Goal: Communication & Community: Answer question/provide support

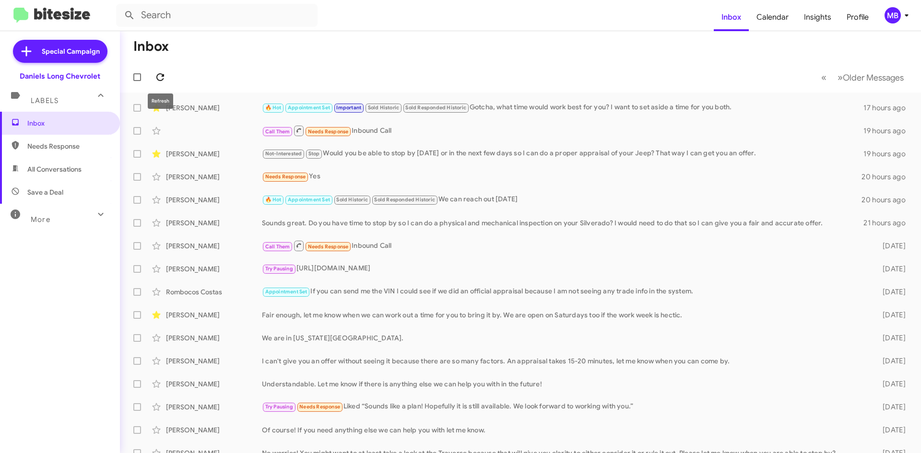
click at [159, 80] on icon at bounding box center [160, 77] width 12 height 12
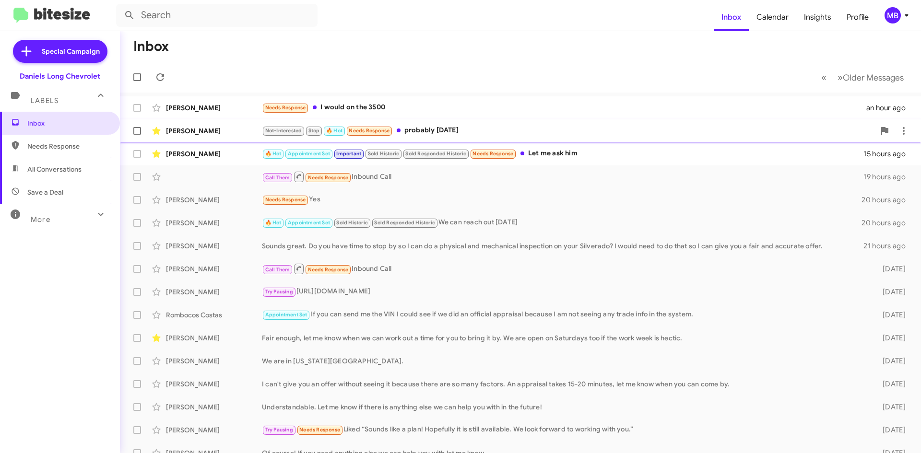
click at [472, 130] on div "Not-Interested Stop 🔥 Hot Needs Response probably [DATE]" at bounding box center [568, 130] width 613 height 11
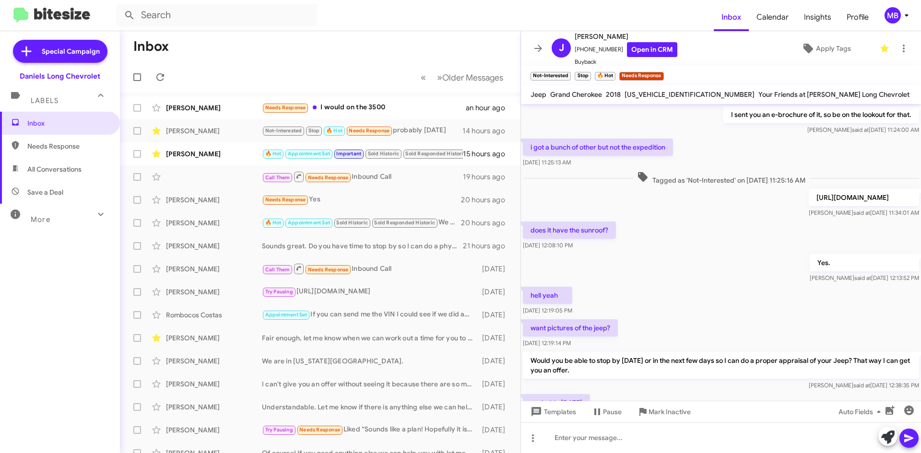
scroll to position [217, 0]
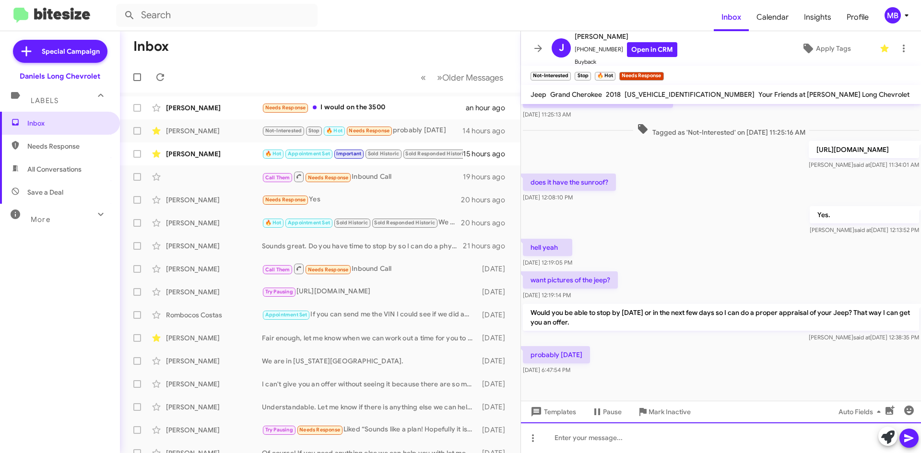
click at [659, 447] on div at bounding box center [721, 438] width 400 height 31
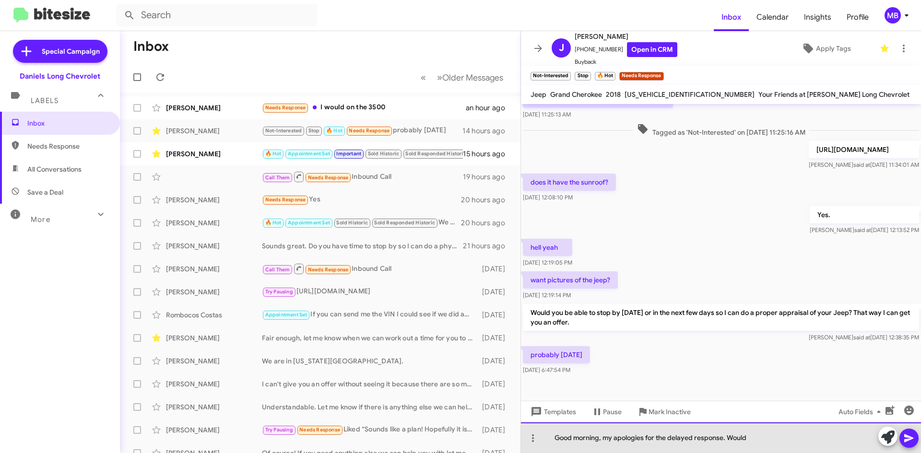
click at [774, 445] on div "Good morning, my apologies for the delayed response. Would" at bounding box center [721, 438] width 400 height 31
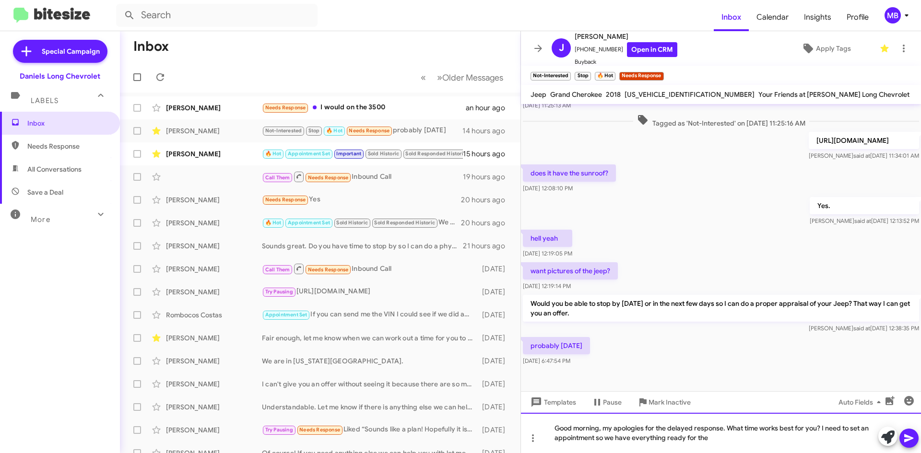
scroll to position [226, 0]
drag, startPoint x: 729, startPoint y: 441, endPoint x: 824, endPoint y: 422, distance: 96.8
click at [824, 422] on div "Good morning, my apologies for the delayed response. What time works best for y…" at bounding box center [721, 433] width 400 height 40
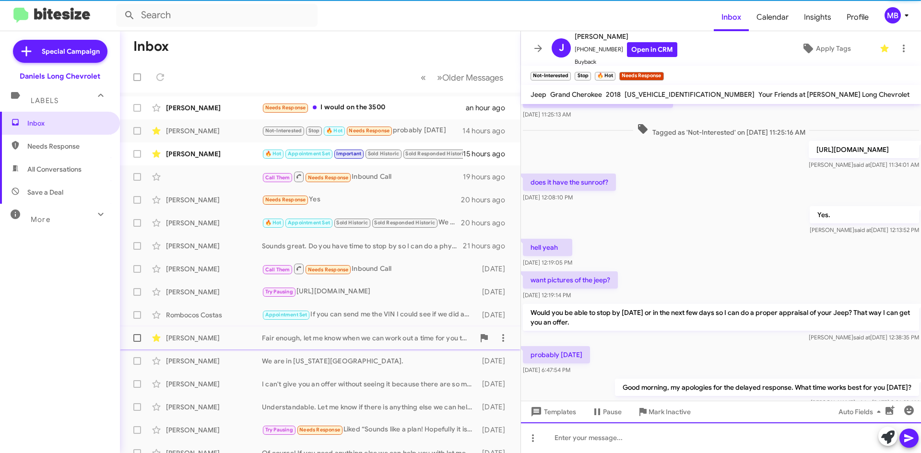
scroll to position [0, 0]
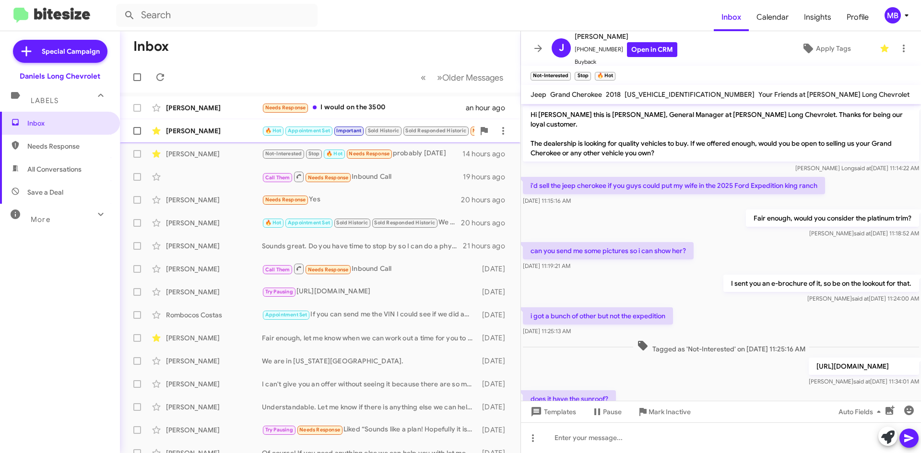
click at [228, 125] on div "[PERSON_NAME] 🔥 Hot Appointment Set Important Sold Historic Sold Responded Hist…" at bounding box center [320, 130] width 385 height 19
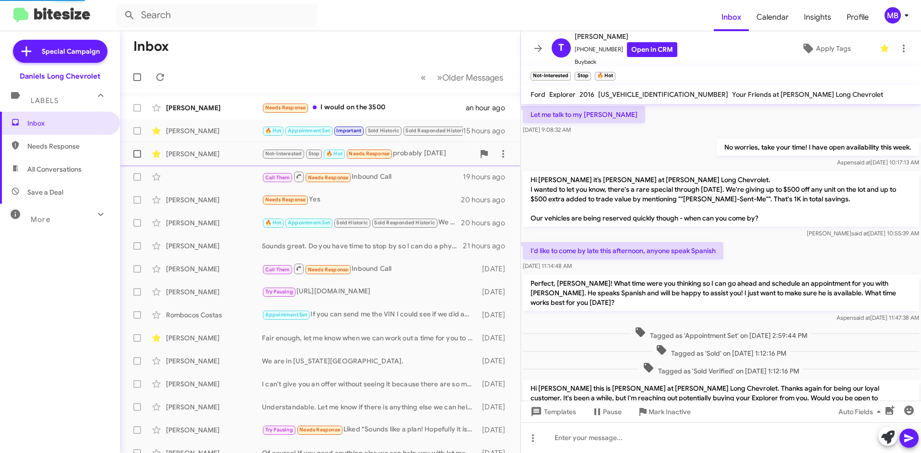
scroll to position [464, 0]
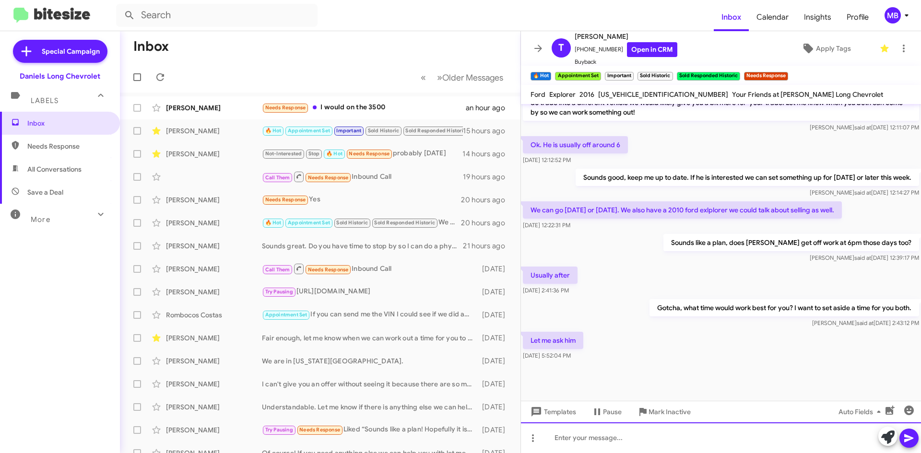
click at [704, 437] on div at bounding box center [721, 438] width 400 height 31
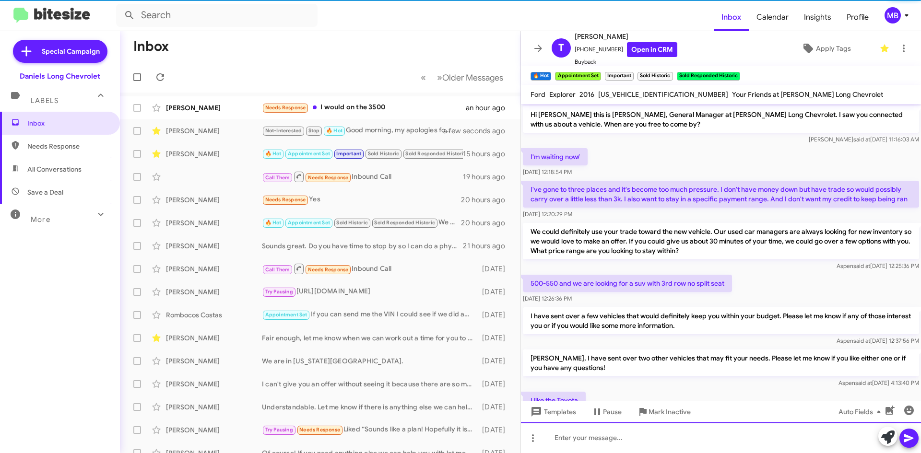
scroll to position [48, 0]
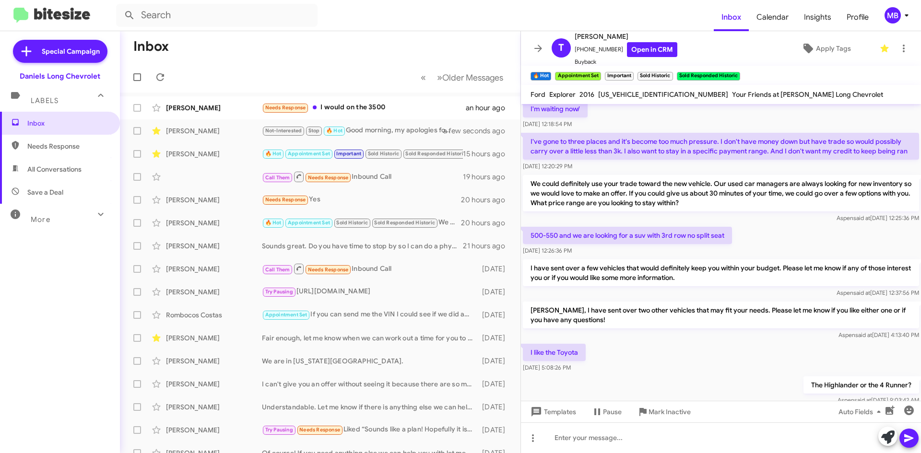
click at [46, 152] on span "Needs Response" at bounding box center [60, 146] width 120 height 23
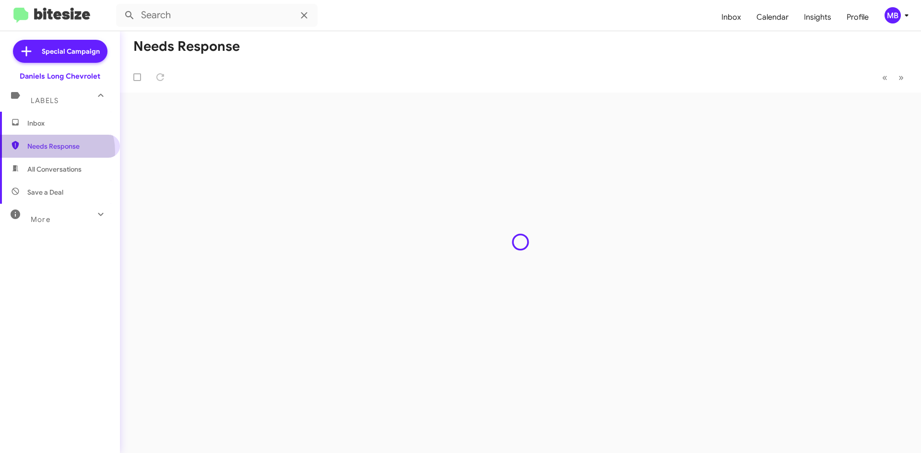
type input "in:needs-response"
